Goal: Transaction & Acquisition: Purchase product/service

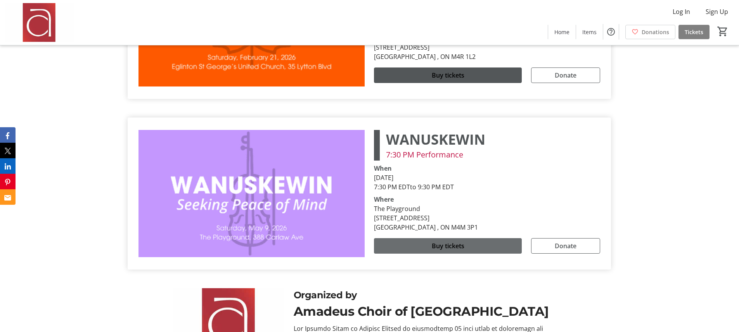
scroll to position [2099, 0]
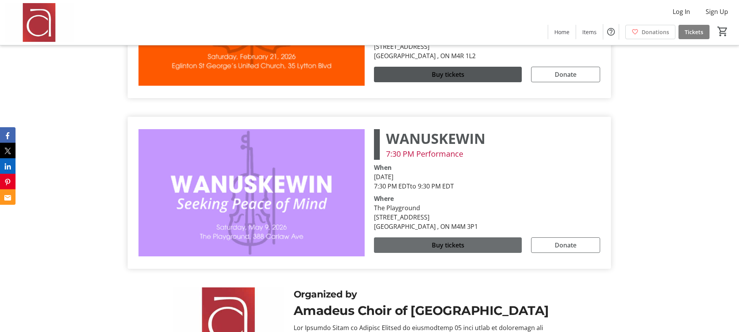
click at [454, 240] on span "Buy tickets" at bounding box center [448, 244] width 33 height 9
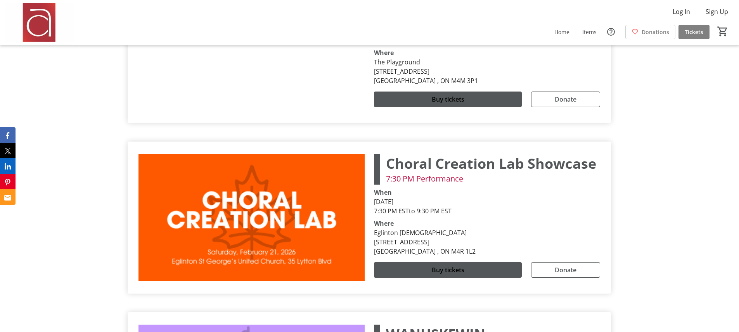
scroll to position [1902, 0]
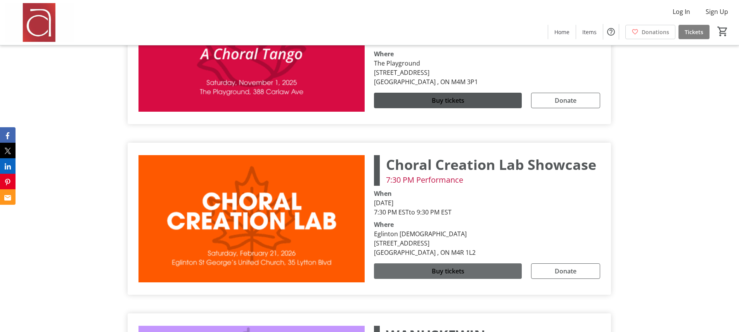
click at [456, 266] on span "Buy tickets" at bounding box center [448, 270] width 33 height 9
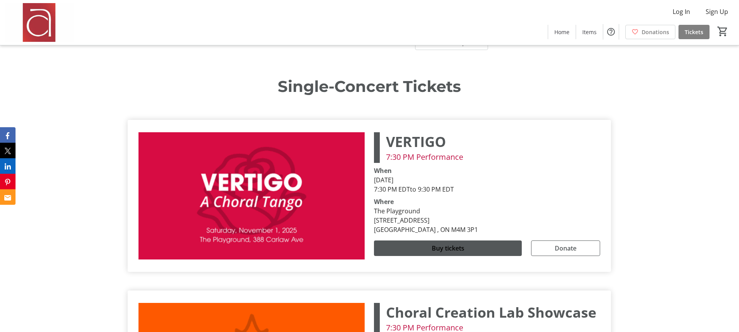
scroll to position [1752, 0]
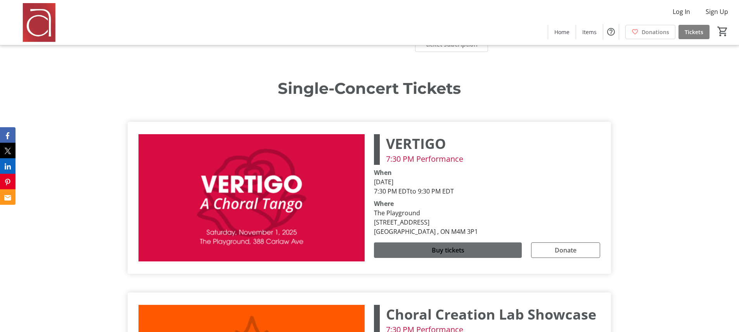
click at [456, 245] on span "Buy tickets" at bounding box center [448, 249] width 33 height 9
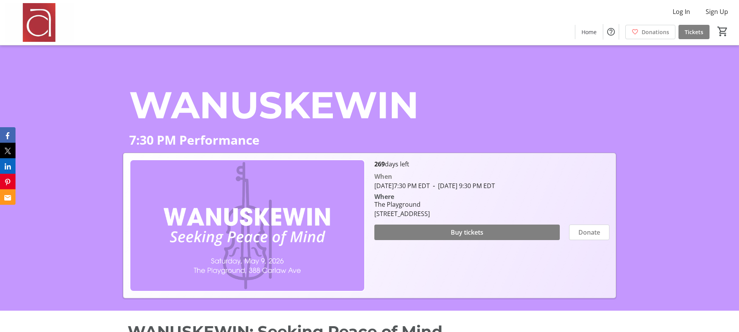
scroll to position [19, 0]
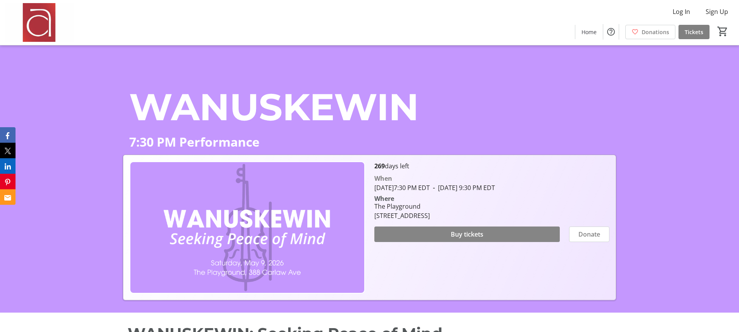
click at [470, 235] on span "Buy tickets" at bounding box center [467, 234] width 33 height 9
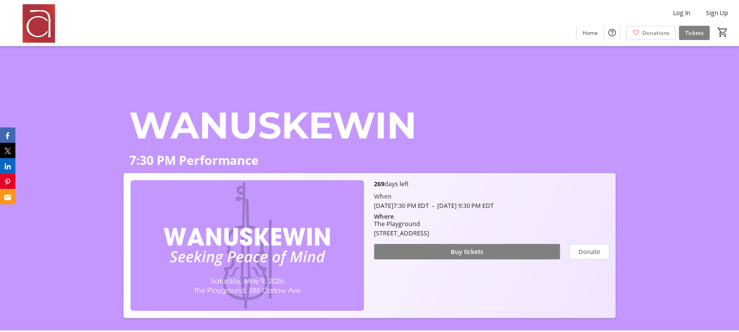
scroll to position [20, 0]
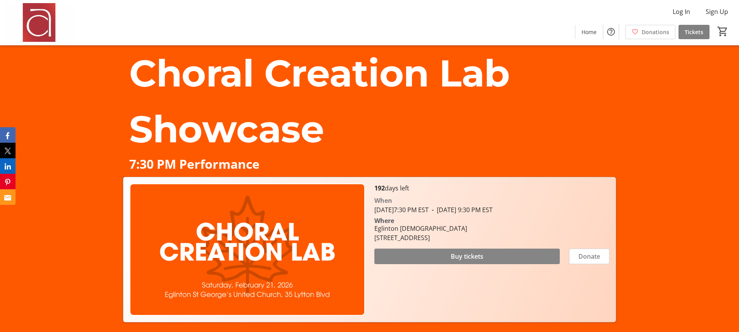
click at [472, 257] on span "Buy tickets" at bounding box center [467, 256] width 33 height 9
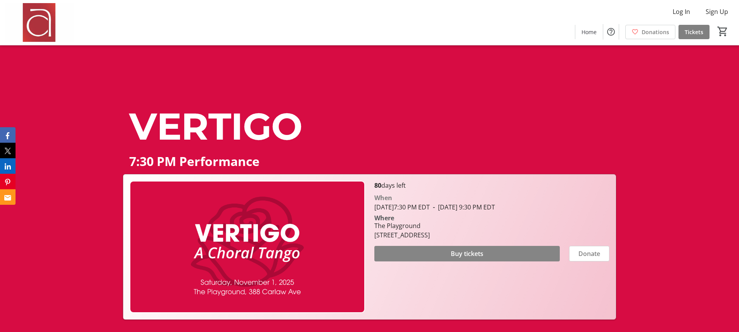
click at [471, 252] on span "Buy tickets" at bounding box center [467, 253] width 33 height 9
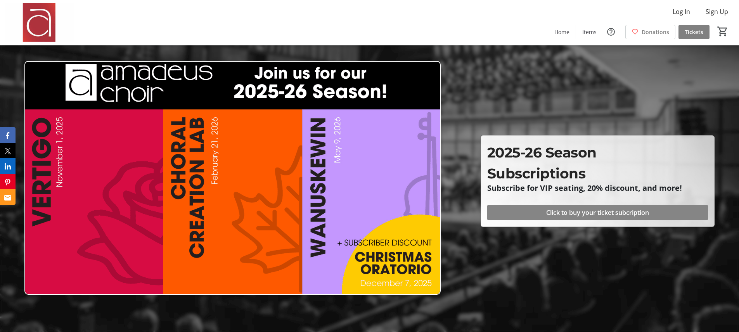
click at [618, 212] on span "Click to buy your ticket subcription" at bounding box center [597, 212] width 103 height 9
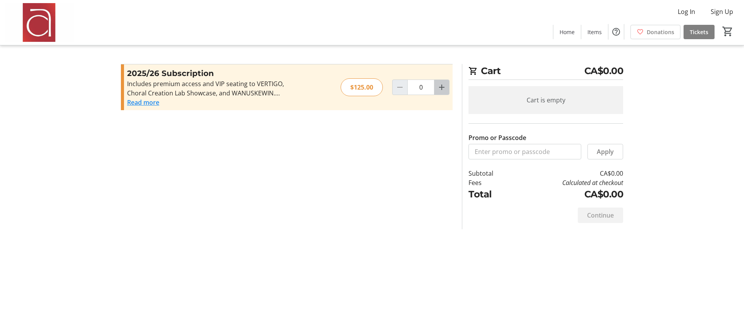
click at [443, 89] on mat-icon "Increment by one" at bounding box center [441, 87] width 9 height 9
type input "1"
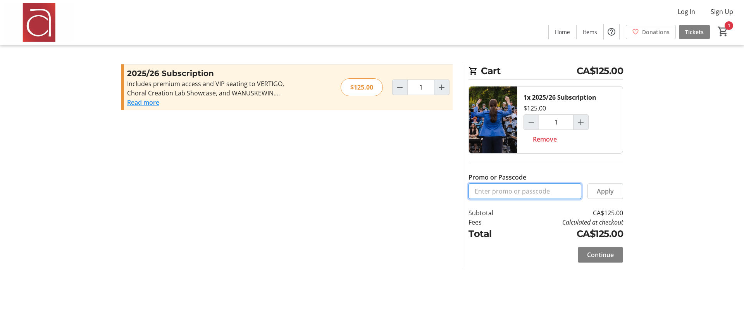
click at [515, 191] on input "Promo or Passcode" at bounding box center [525, 191] width 113 height 16
type input "ALTO1"
click at [599, 193] on span "Apply" at bounding box center [605, 191] width 17 height 9
